Goal: Information Seeking & Learning: Learn about a topic

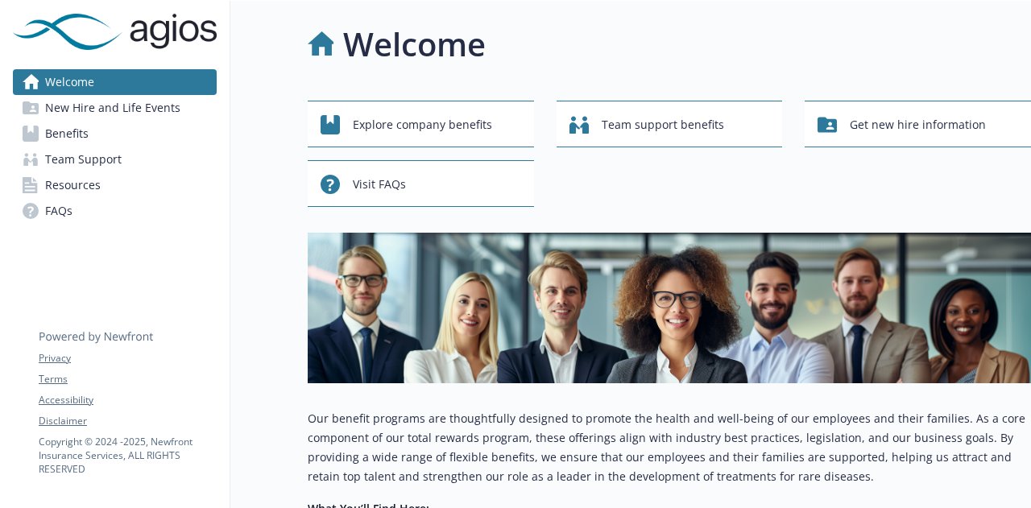
drag, startPoint x: 886, startPoint y: 7, endPoint x: 652, endPoint y: 23, distance: 234.1
click at [652, 23] on div "Welcome" at bounding box center [669, 44] width 723 height 48
click at [630, 123] on span "Team support benefits" at bounding box center [663, 125] width 122 height 31
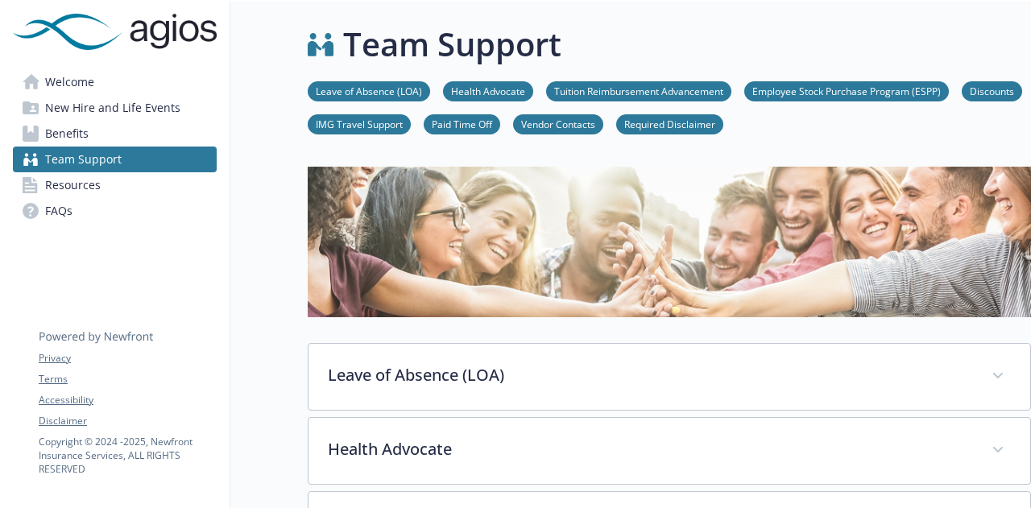
click at [630, 123] on link "Required Disclaimer" at bounding box center [669, 123] width 107 height 15
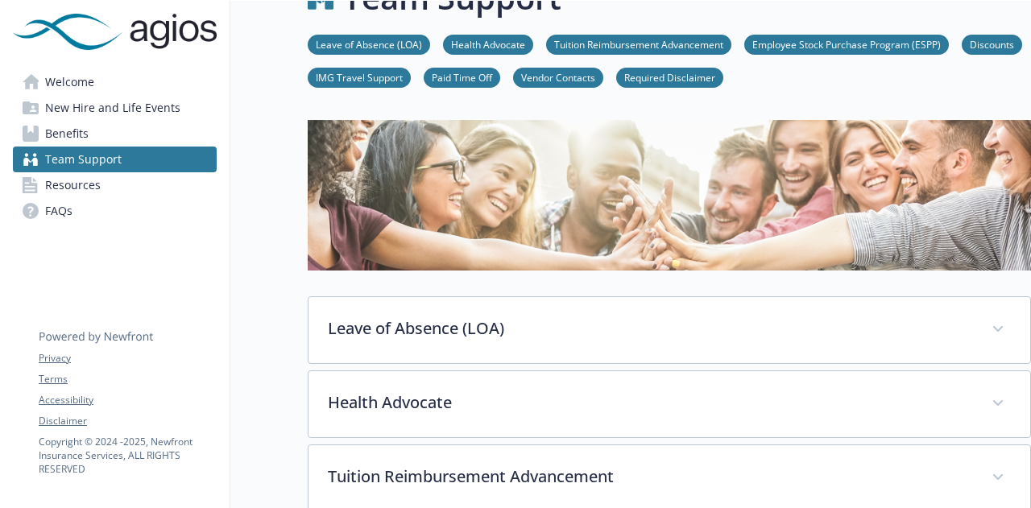
scroll to position [0, 12]
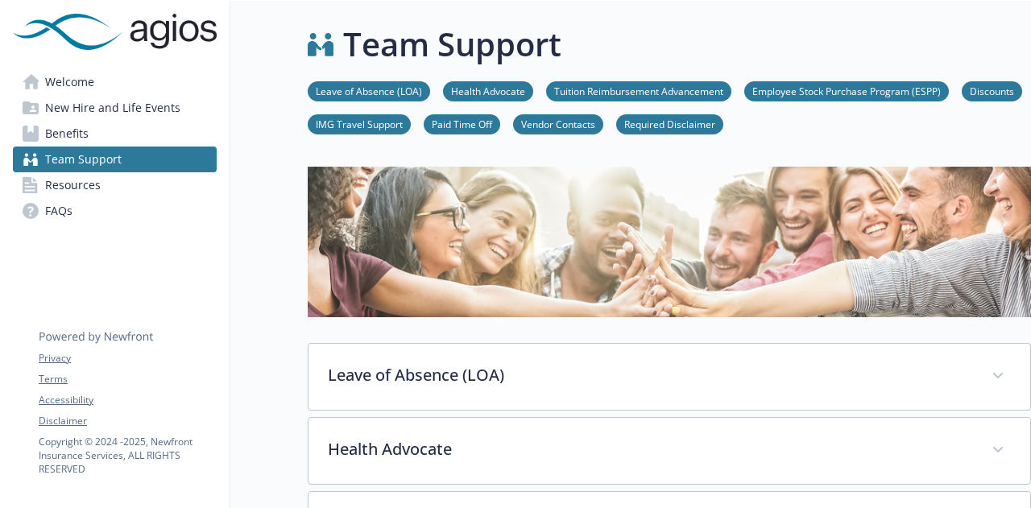
click at [562, 122] on link "Vendor Contacts" at bounding box center [558, 123] width 90 height 15
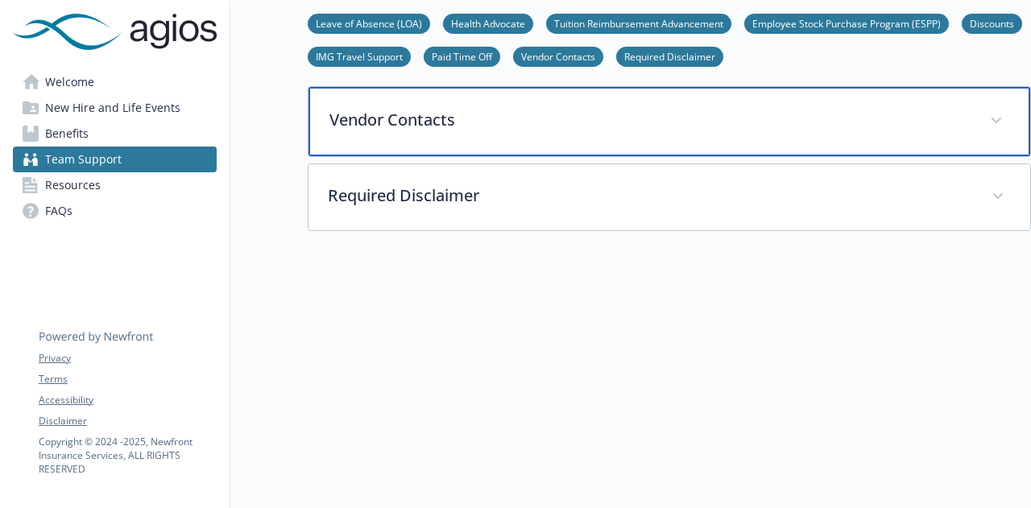
click at [983, 116] on span at bounding box center [996, 121] width 26 height 26
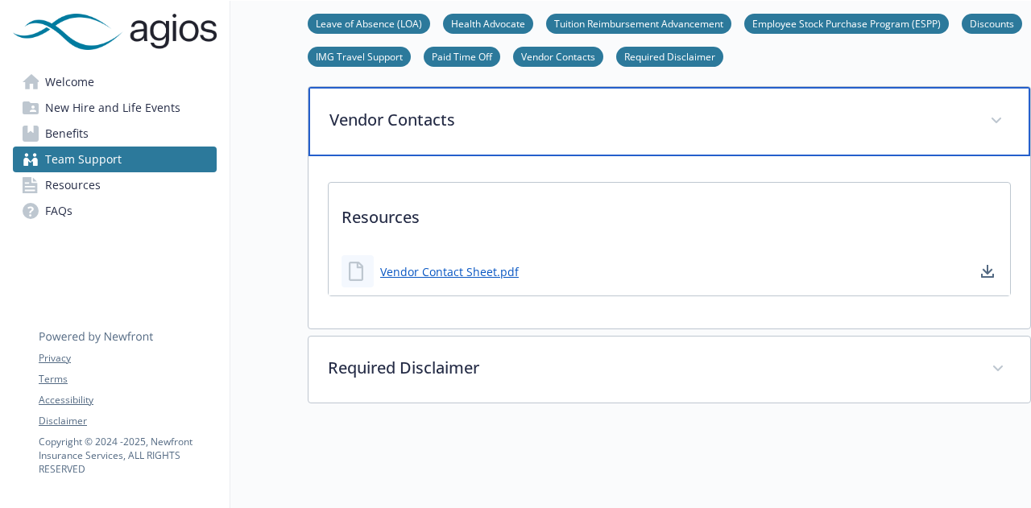
click at [983, 116] on span at bounding box center [996, 121] width 26 height 26
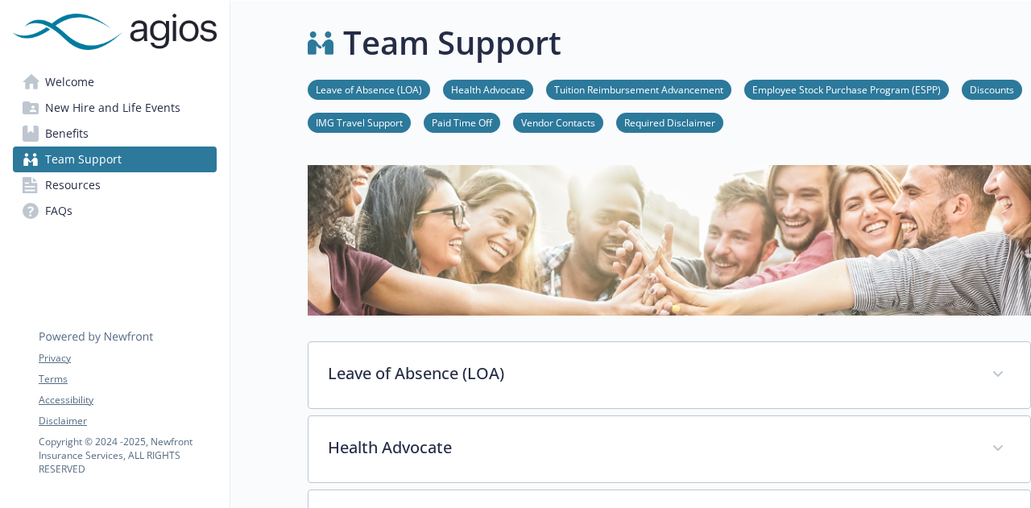
scroll to position [0, 12]
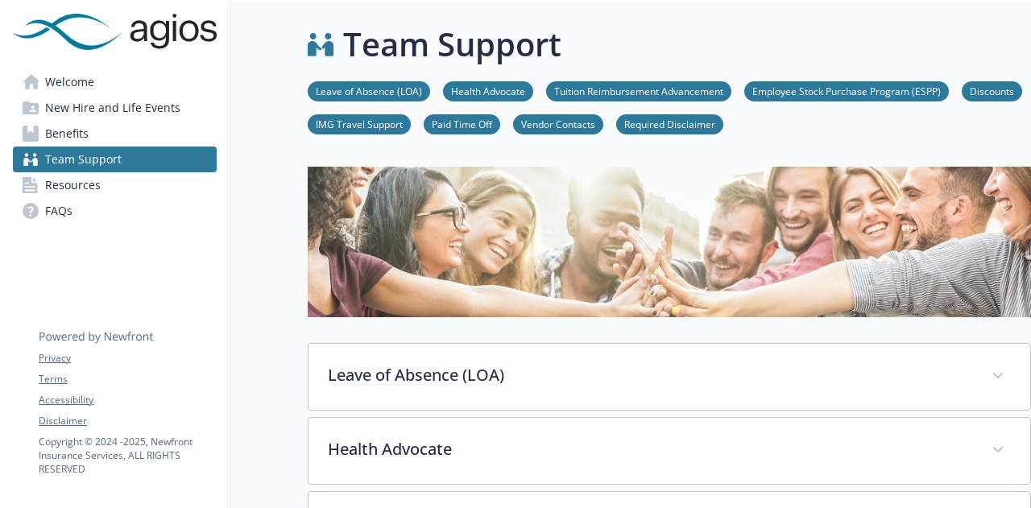
click at [69, 128] on span "Benefits" at bounding box center [66, 134] width 43 height 26
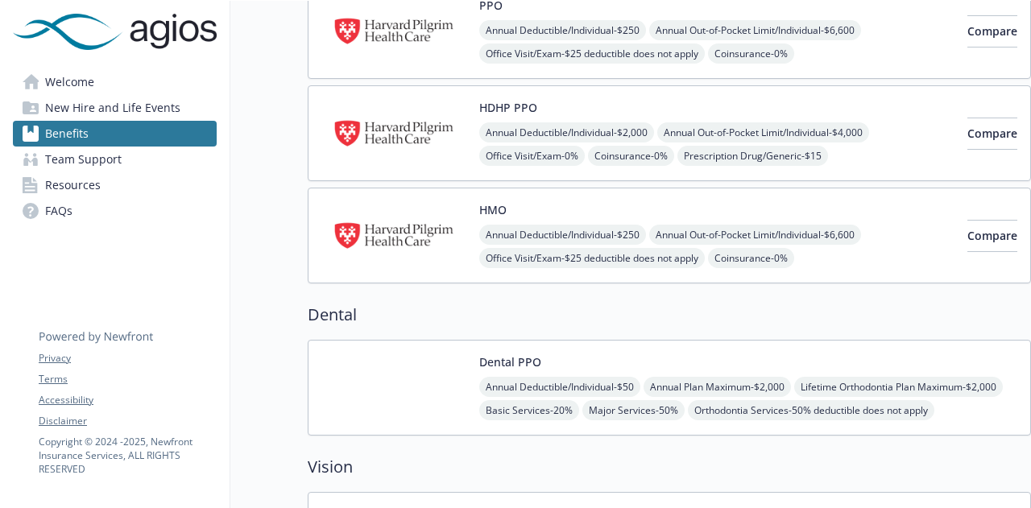
scroll to position [0, 12]
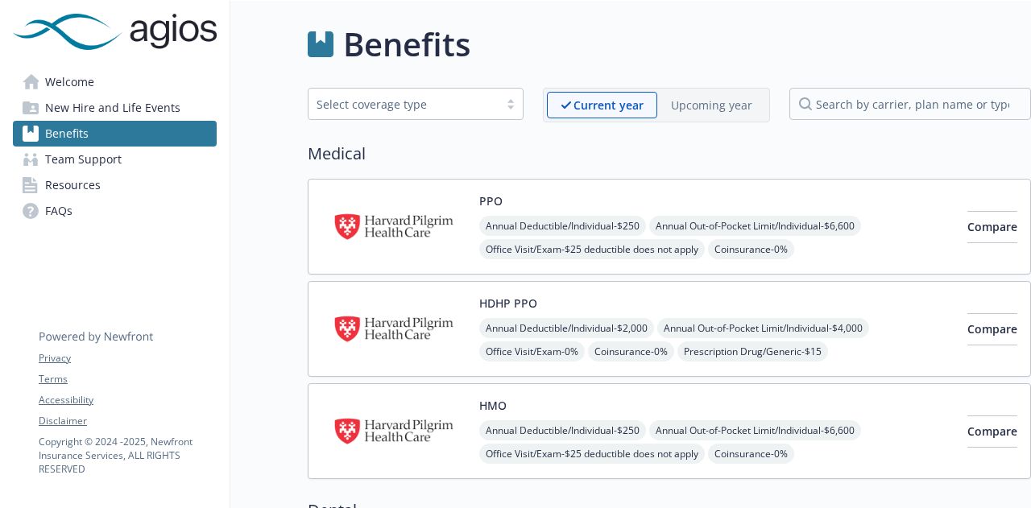
click at [114, 105] on span "New Hire and Life Events" at bounding box center [112, 108] width 135 height 26
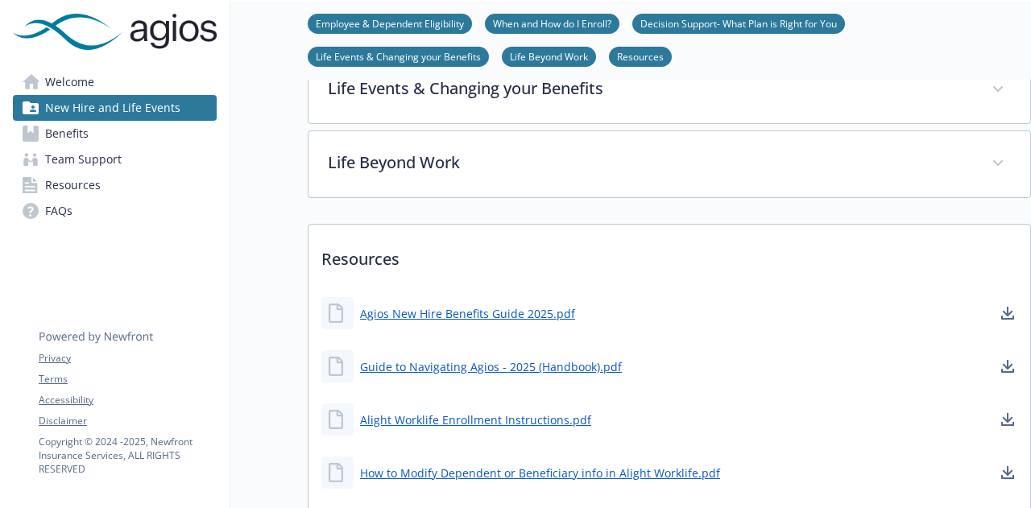
scroll to position [511, 12]
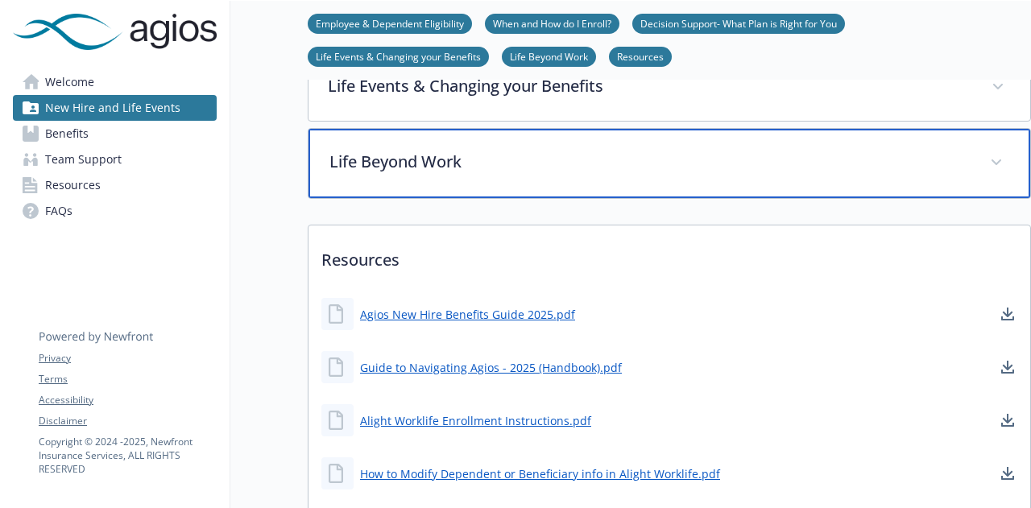
click at [991, 159] on icon at bounding box center [996, 162] width 10 height 6
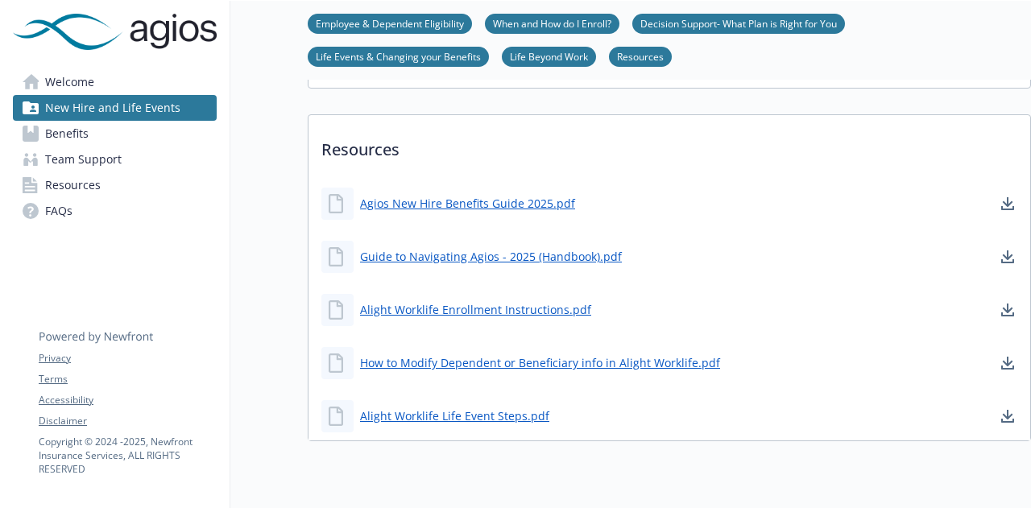
scroll to position [1556, 12]
